Goal: Information Seeking & Learning: Learn about a topic

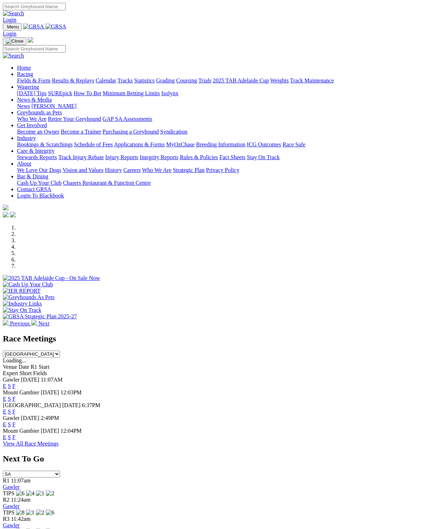
click at [16, 396] on link "F" at bounding box center [13, 399] width 3 height 6
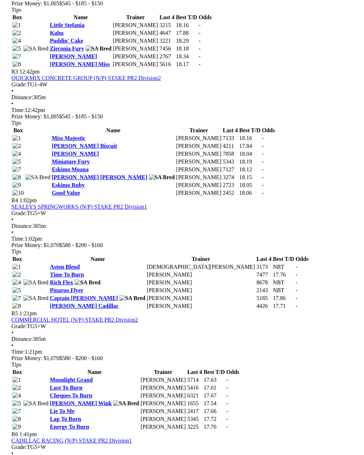
scroll to position [568, 102]
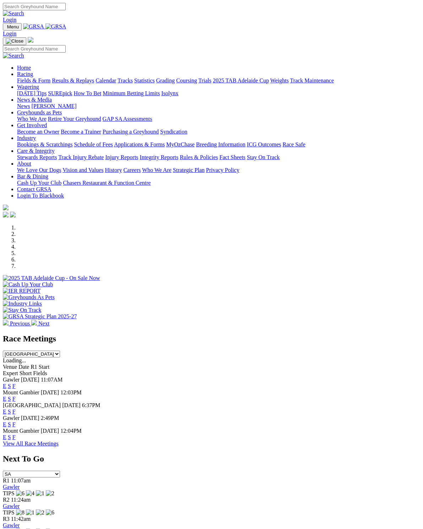
scroll to position [3, 0]
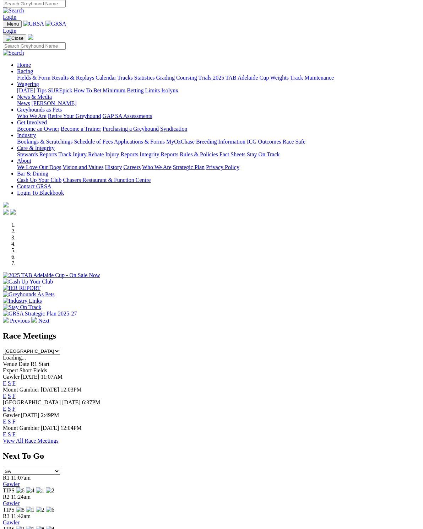
click at [16, 431] on link "F" at bounding box center [13, 434] width 3 height 6
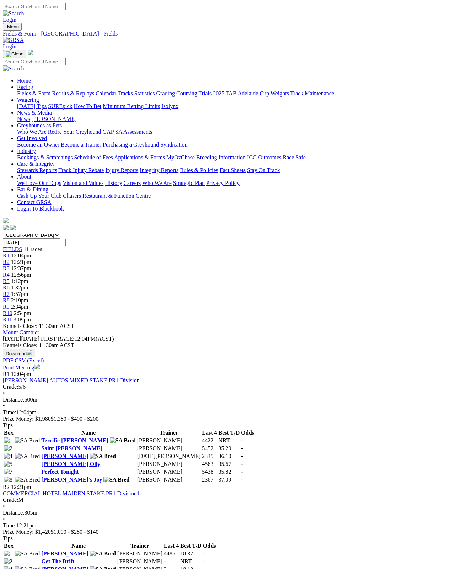
click at [74, 558] on link "Get The Drift" at bounding box center [57, 561] width 33 height 6
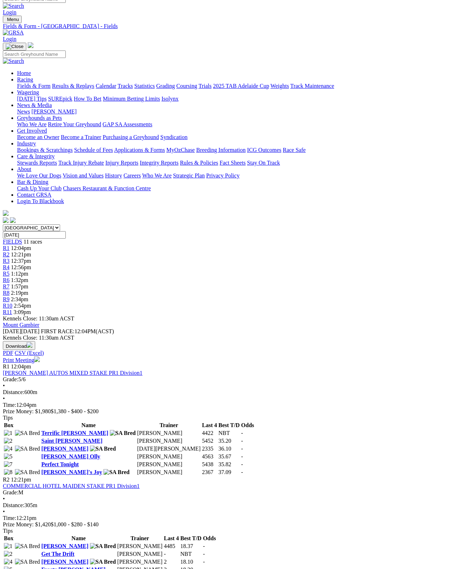
click at [76, 568] on link "Silent Panther" at bounding box center [58, 577] width 35 height 6
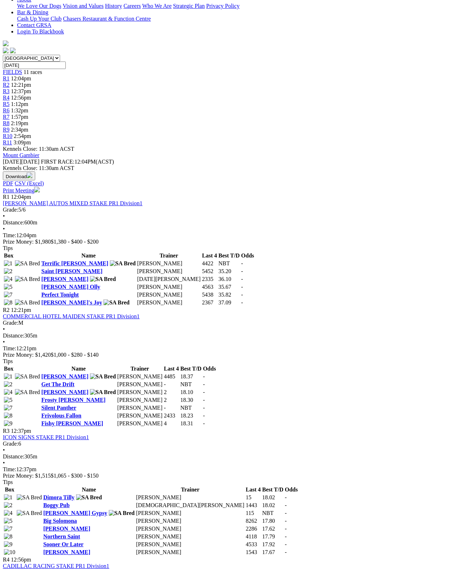
scroll to position [178, 0]
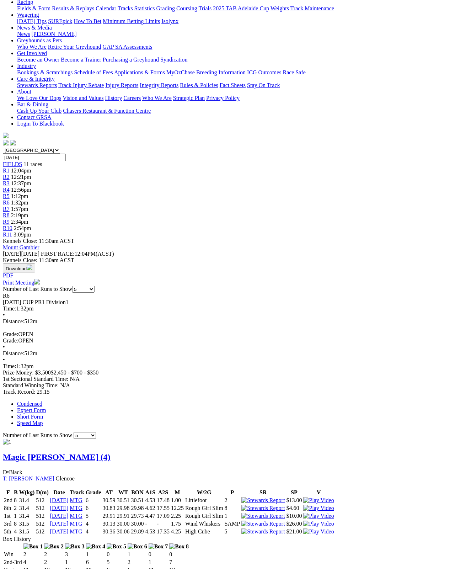
scroll to position [77, 0]
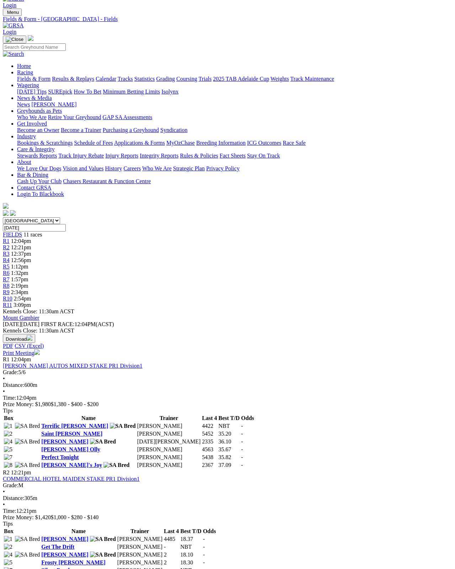
scroll to position [14, 0]
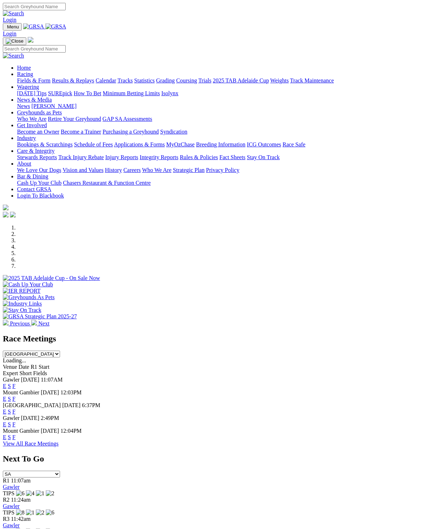
scroll to position [6, 0]
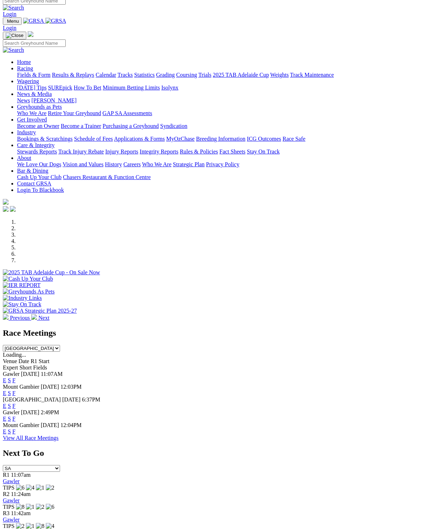
click at [16, 377] on link "F" at bounding box center [13, 380] width 3 height 6
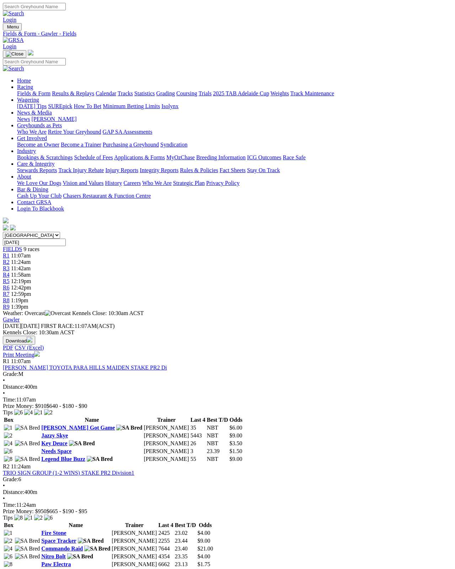
click at [17, 90] on link "Fields & Form" at bounding box center [33, 93] width 33 height 6
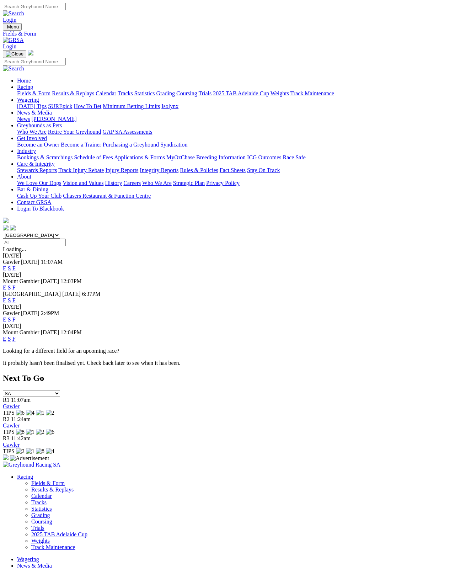
click at [52, 232] on select "[GEOGRAPHIC_DATA] [GEOGRAPHIC_DATA] [GEOGRAPHIC_DATA] [GEOGRAPHIC_DATA] [GEOGRA…" at bounding box center [31, 235] width 57 height 7
select select "[GEOGRAPHIC_DATA]"
